Goal: Communication & Community: Ask a question

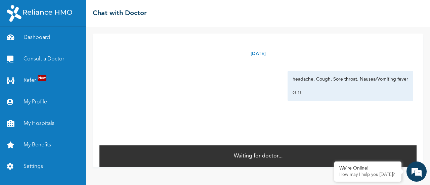
click at [47, 55] on link "Consult a Doctor" at bounding box center [43, 58] width 86 height 21
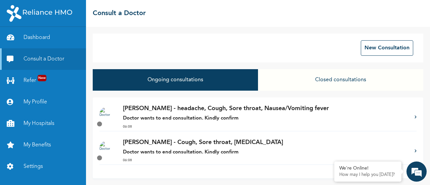
click at [230, 110] on p "[PERSON_NAME] - headache, Cough, Sore throat, Nausea/Vomiting fever" at bounding box center [265, 108] width 285 height 9
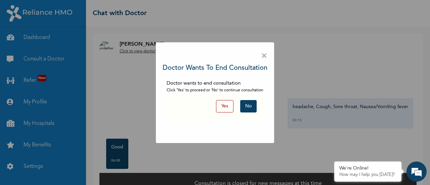
scroll to position [16, 0]
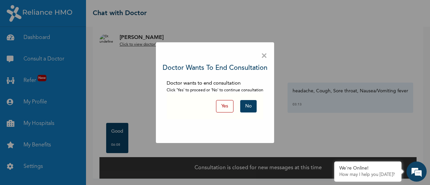
click at [252, 106] on button "No" at bounding box center [248, 106] width 16 height 12
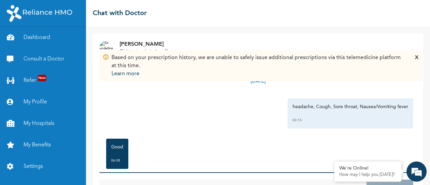
scroll to position [29, 0]
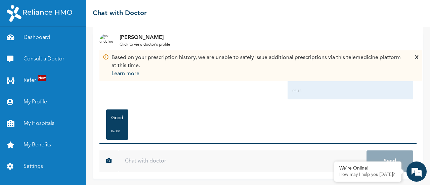
click at [416, 56] on div "X" at bounding box center [417, 66] width 4 height 24
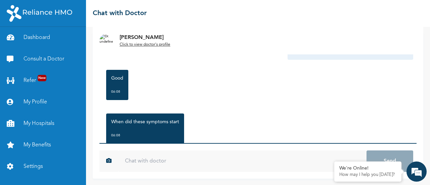
scroll to position [59, 0]
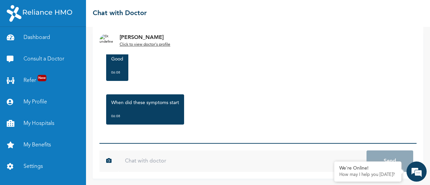
click at [189, 160] on input "text" at bounding box center [242, 160] width 248 height 21
type input "[DATE]"
click at [379, 154] on button "Send" at bounding box center [389, 160] width 47 height 21
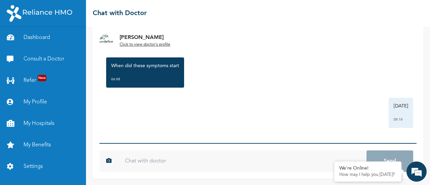
scroll to position [29, 0]
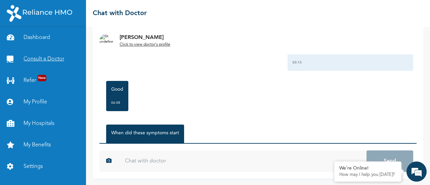
click at [50, 55] on link "Consult a Doctor" at bounding box center [43, 58] width 86 height 21
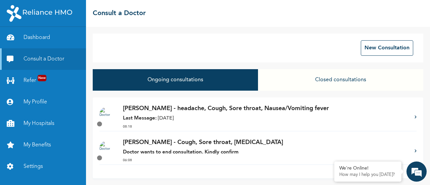
click at [188, 151] on strong "Doctor wants to end consultation. Kindly confirm" at bounding box center [180, 152] width 115 height 5
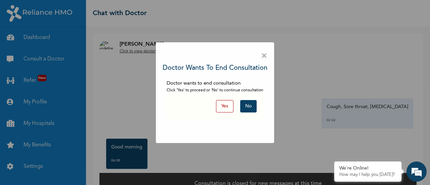
scroll to position [16, 0]
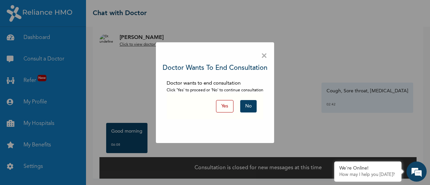
click at [251, 107] on button "No" at bounding box center [248, 106] width 16 height 12
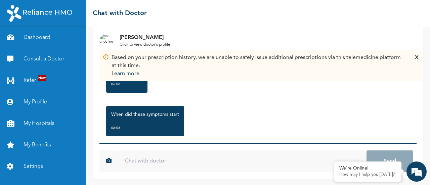
scroll to position [59, 0]
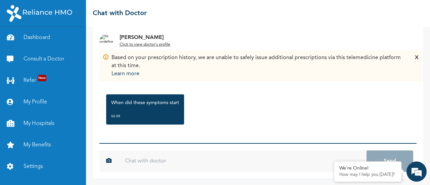
click at [201, 161] on input "text" at bounding box center [242, 160] width 248 height 21
type input "[DATE]"
click at [397, 158] on button "Send" at bounding box center [389, 160] width 47 height 21
click at [416, 57] on div "X" at bounding box center [417, 66] width 4 height 24
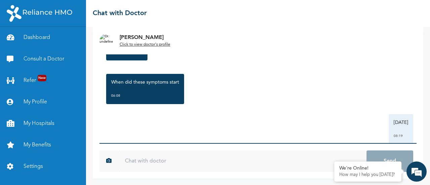
scroll to position [29, 0]
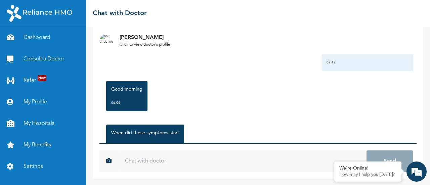
click at [48, 51] on link "Consult a Doctor" at bounding box center [43, 58] width 86 height 21
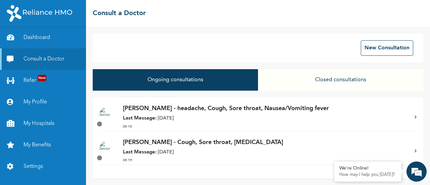
scroll to position [0, 0]
click at [187, 110] on p "[PERSON_NAME] - headache, Cough, Sore throat, Nausea/Vomiting fever" at bounding box center [265, 108] width 285 height 9
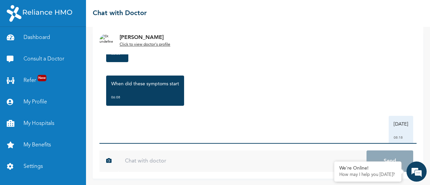
scroll to position [96, 0]
